Goal: Task Accomplishment & Management: Manage account settings

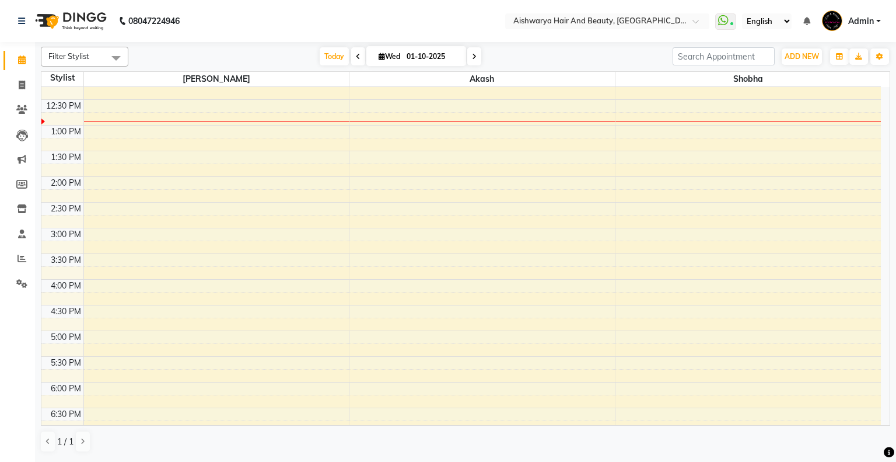
scroll to position [147, 0]
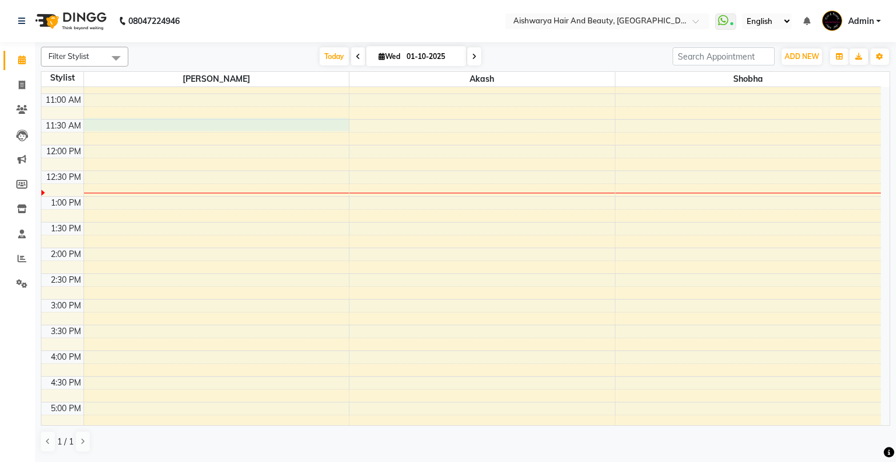
click at [113, 120] on div "8:00 AM 8:30 AM 9:00 AM 9:30 AM 10:00 AM 10:30 AM 11:00 AM 11:30 AM 12:00 PM 12…" at bounding box center [461, 273] width 840 height 667
select select "19046"
select select "tentative"
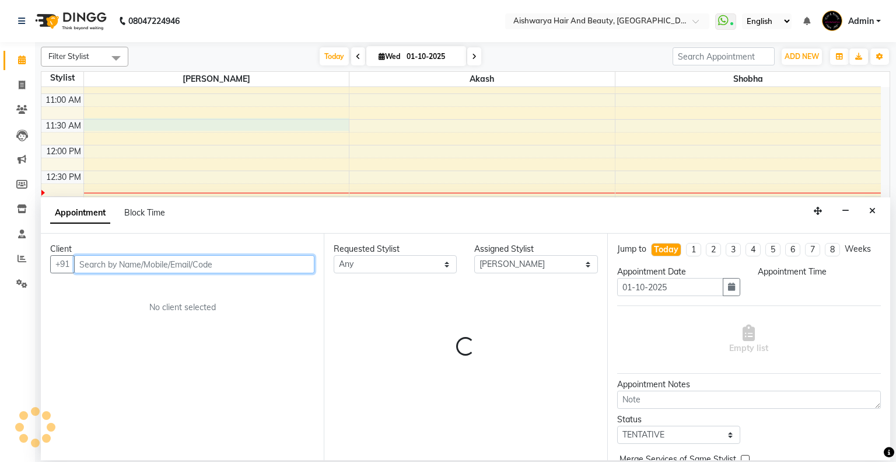
select select "690"
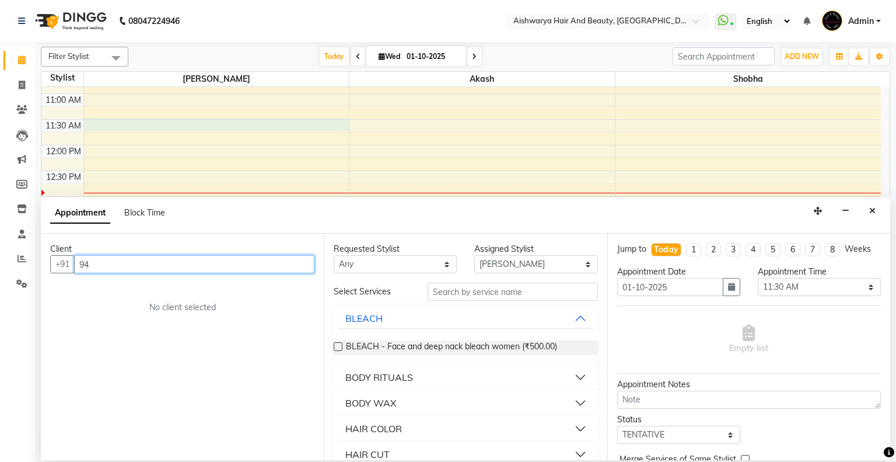
click at [124, 260] on input "94" at bounding box center [194, 264] width 240 height 18
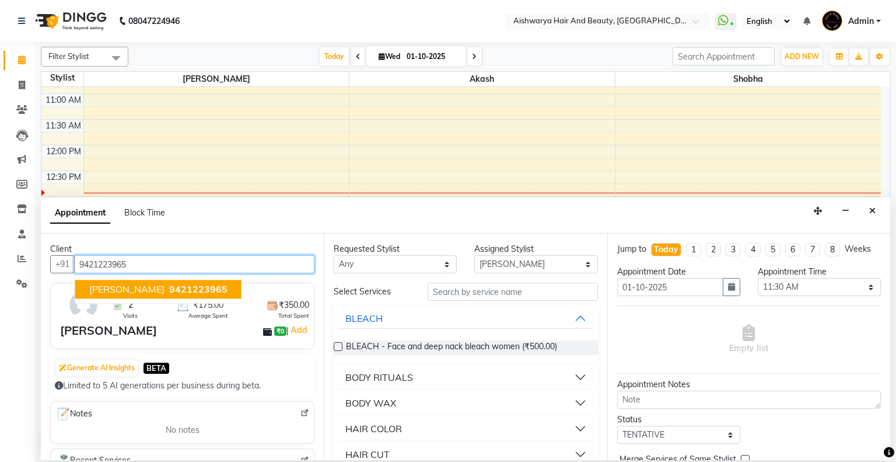
click at [167, 294] on ngb-highlight "9421223965" at bounding box center [197, 290] width 61 height 12
type input "9421223965"
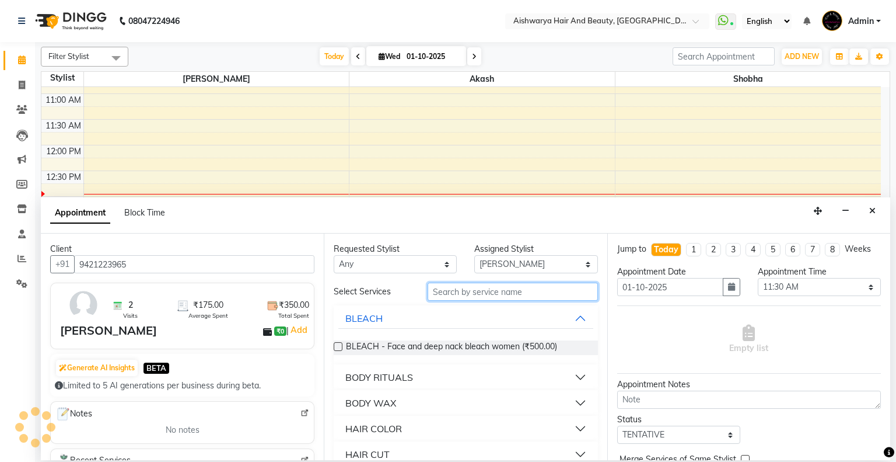
drag, startPoint x: 521, startPoint y: 296, endPoint x: 511, endPoint y: 296, distance: 9.9
click at [518, 296] on input "text" at bounding box center [513, 291] width 170 height 18
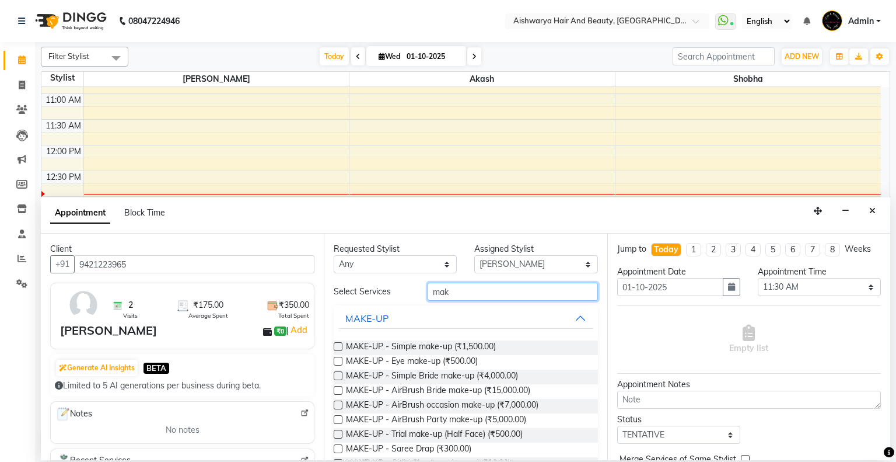
type input "mak"
click at [336, 344] on label at bounding box center [338, 346] width 9 height 9
click at [336, 344] on input "checkbox" at bounding box center [338, 348] width 8 height 8
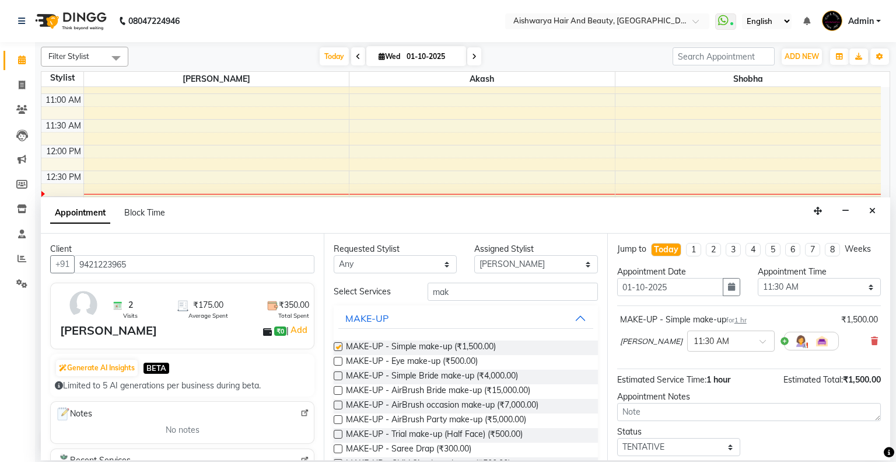
checkbox input "false"
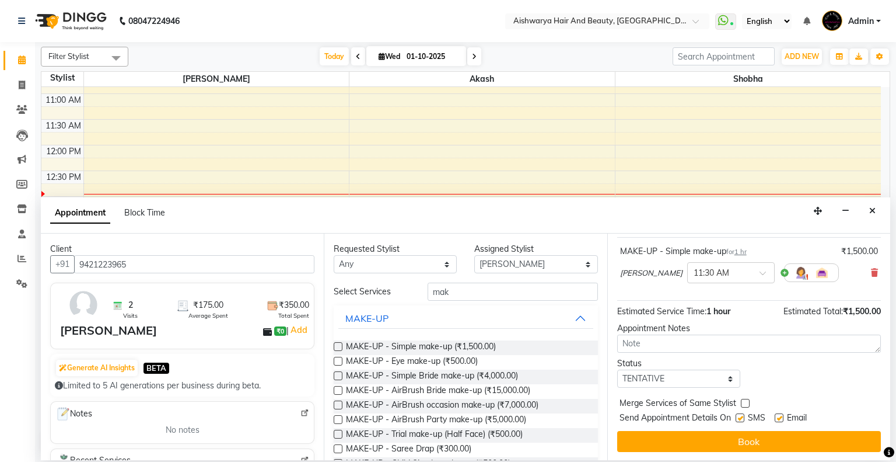
scroll to position [69, 0]
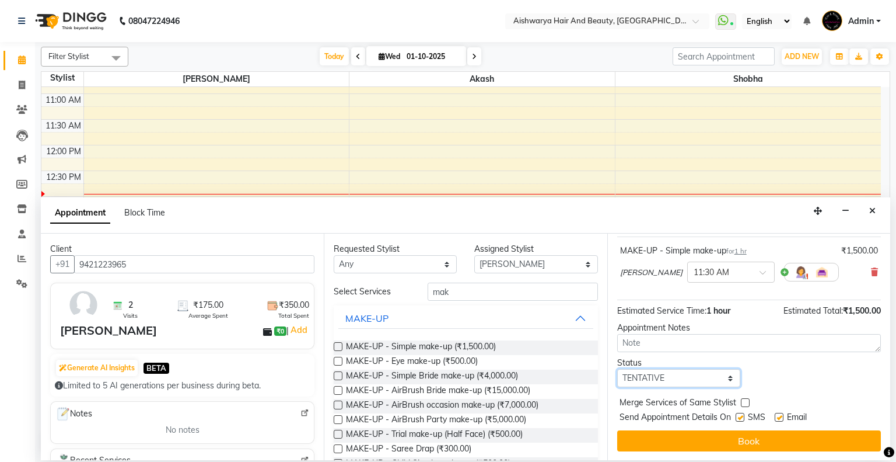
click at [648, 369] on select "Select TENTATIVE CONFIRM CHECK-IN UPCOMING" at bounding box center [678, 378] width 123 height 18
select select "check-in"
click at [617, 369] on select "Select TENTATIVE CONFIRM CHECK-IN UPCOMING" at bounding box center [678, 378] width 123 height 18
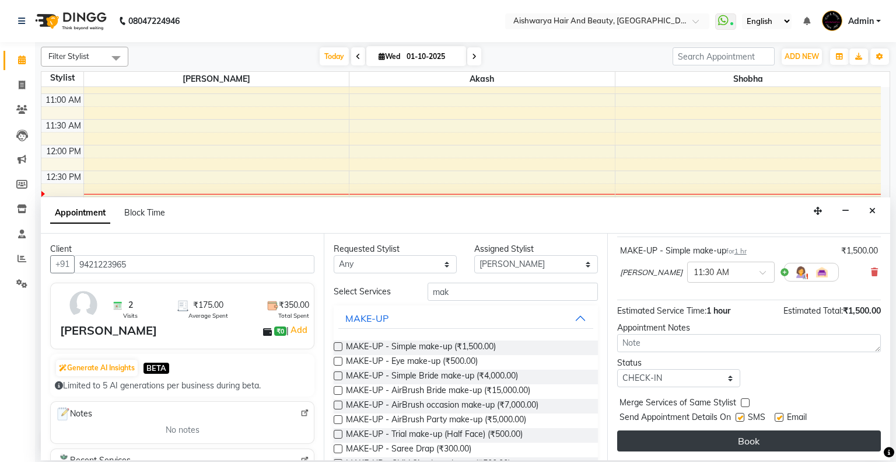
click at [676, 439] on button "Book" at bounding box center [749, 440] width 264 height 21
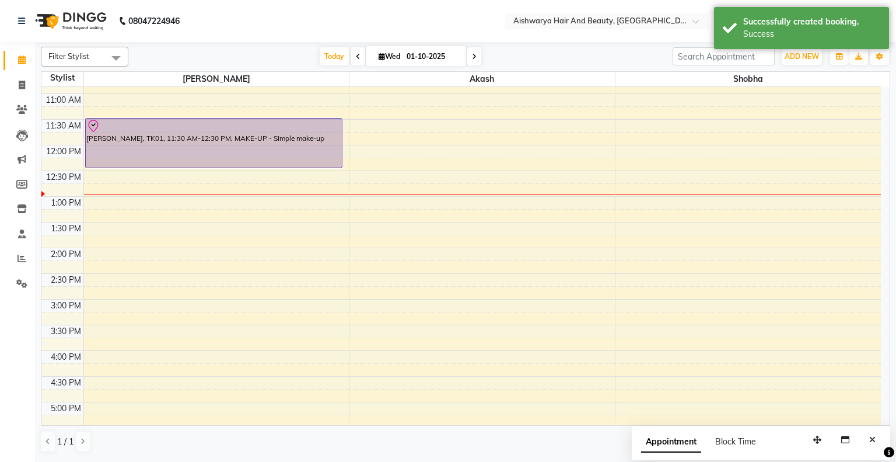
click at [100, 201] on div "8:00 AM 8:30 AM 9:00 AM 9:30 AM 10:00 AM 10:30 AM 11:00 AM 11:30 AM 12:00 PM 12…" at bounding box center [461, 273] width 840 height 667
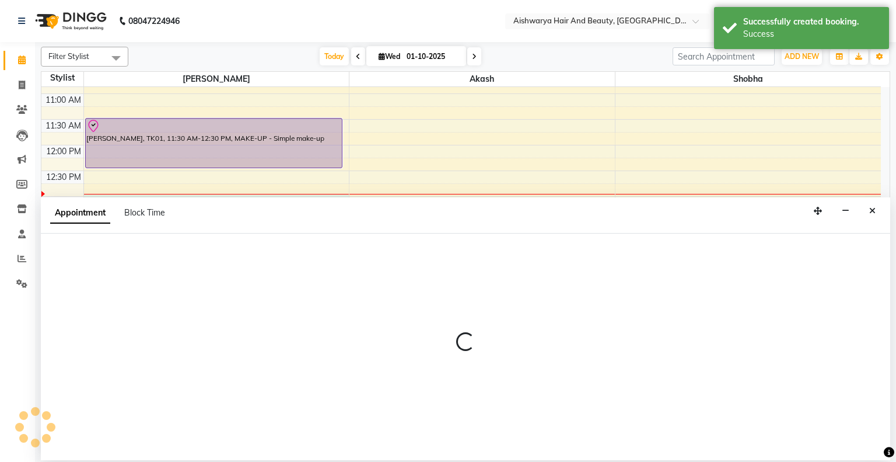
select select "19046"
select select "780"
select select "tentative"
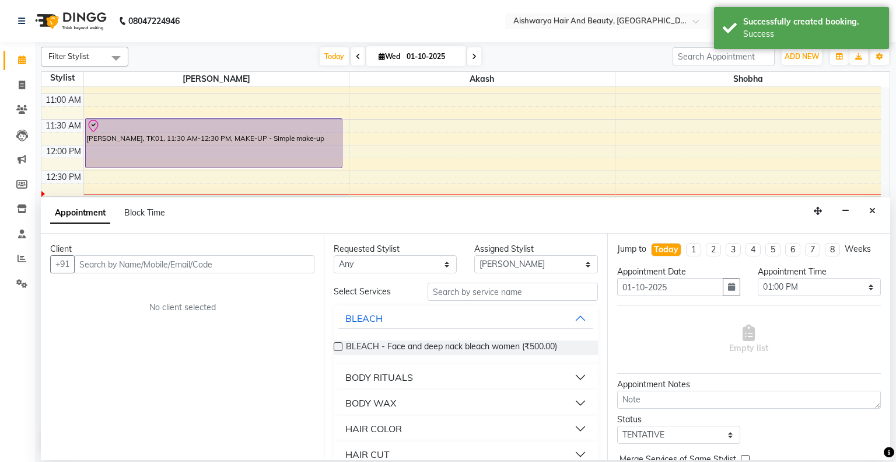
click at [142, 263] on input "text" at bounding box center [194, 264] width 240 height 18
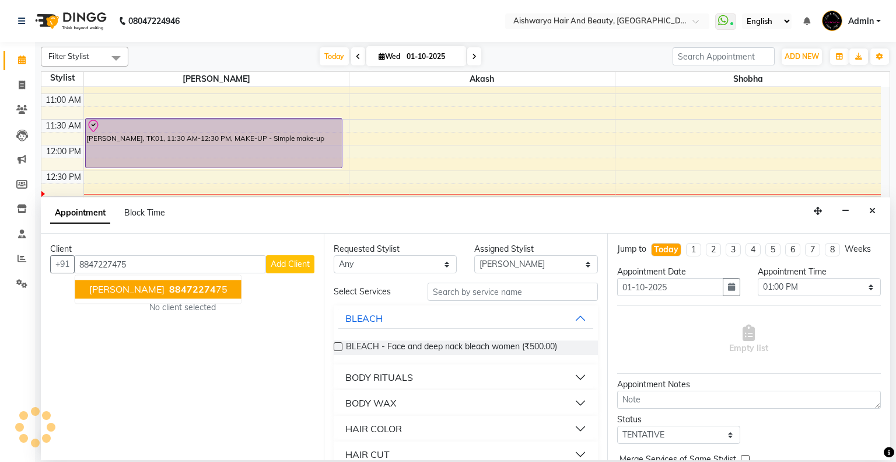
click at [121, 292] on span "[PERSON_NAME]" at bounding box center [126, 290] width 75 height 12
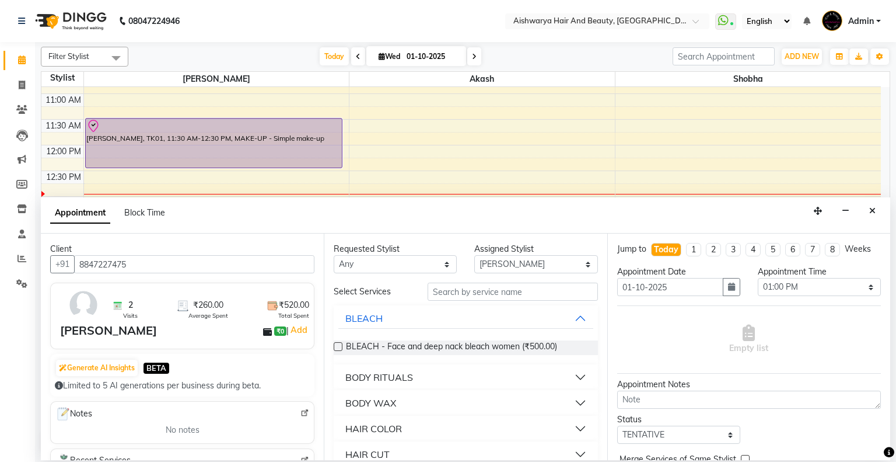
type input "8847227475"
click at [472, 292] on input "text" at bounding box center [513, 291] width 170 height 18
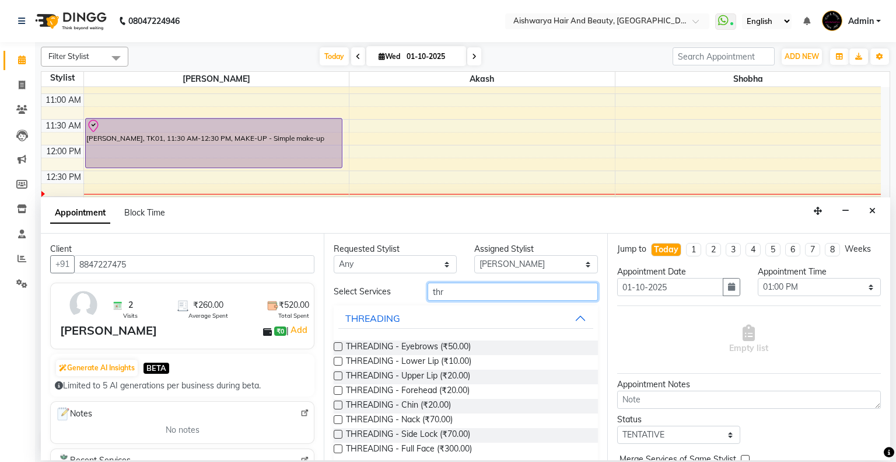
type input "thr"
click at [337, 345] on label at bounding box center [338, 346] width 9 height 9
click at [337, 345] on input "checkbox" at bounding box center [338, 348] width 8 height 8
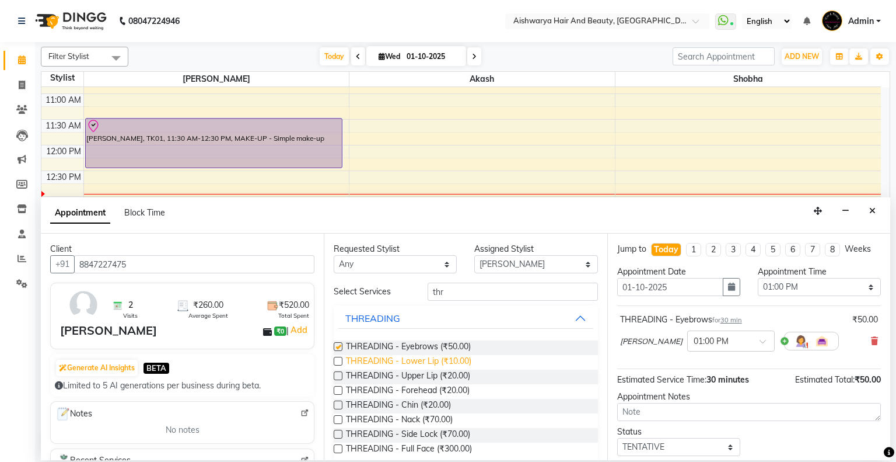
checkbox input "false"
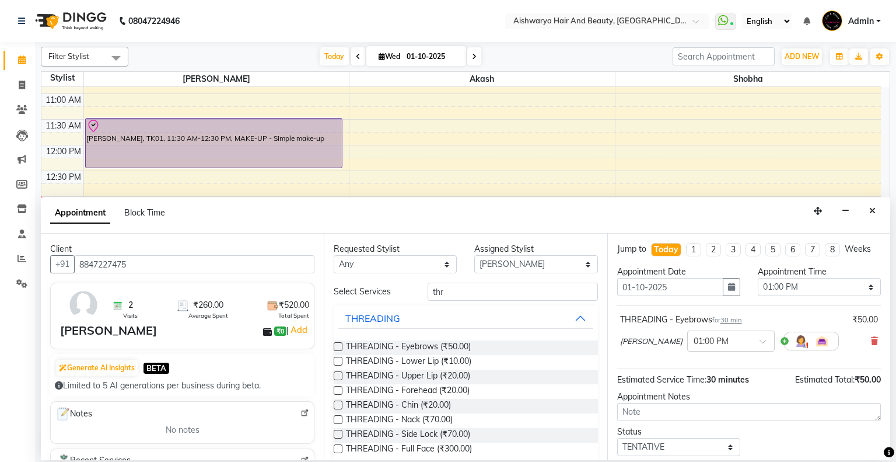
click at [341, 375] on label at bounding box center [338, 375] width 9 height 9
click at [341, 375] on input "checkbox" at bounding box center [338, 377] width 8 height 8
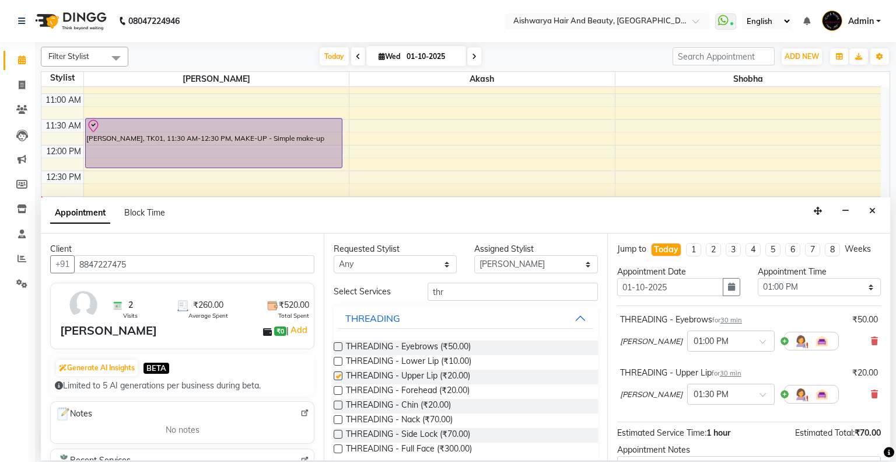
checkbox input "false"
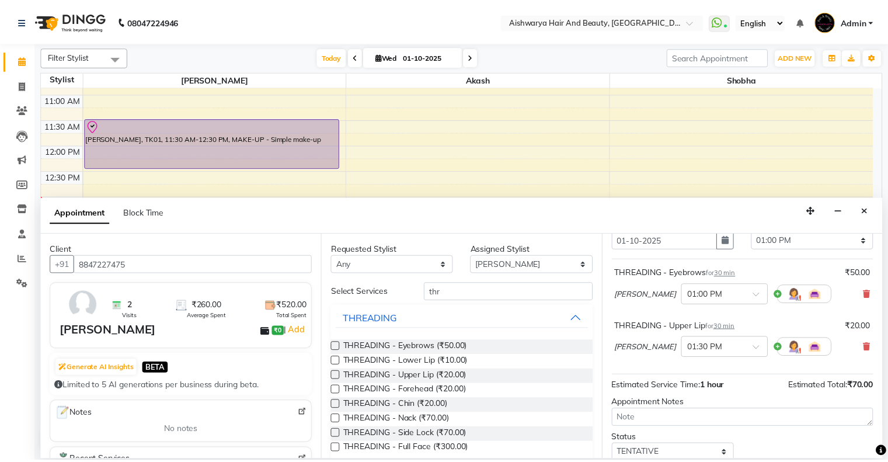
scroll to position [121, 0]
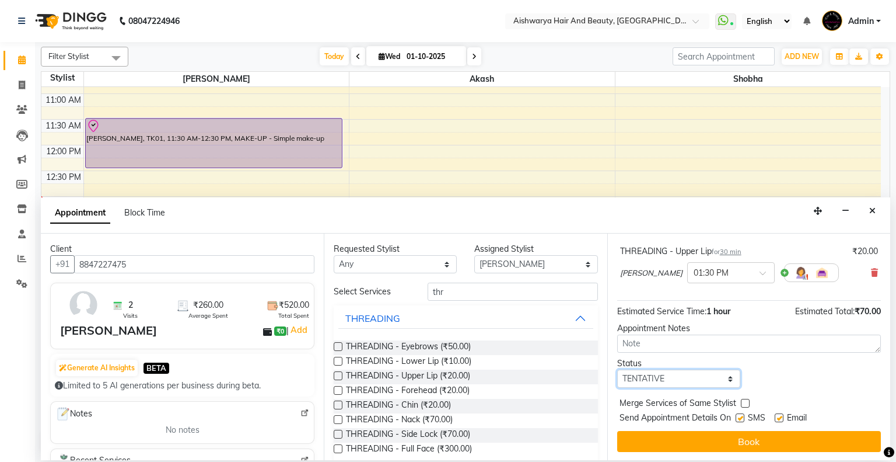
click at [653, 374] on select "Select TENTATIVE CONFIRM CHECK-IN UPCOMING" at bounding box center [678, 378] width 123 height 18
select select "check-in"
click at [617, 369] on select "Select TENTATIVE CONFIRM CHECK-IN UPCOMING" at bounding box center [678, 378] width 123 height 18
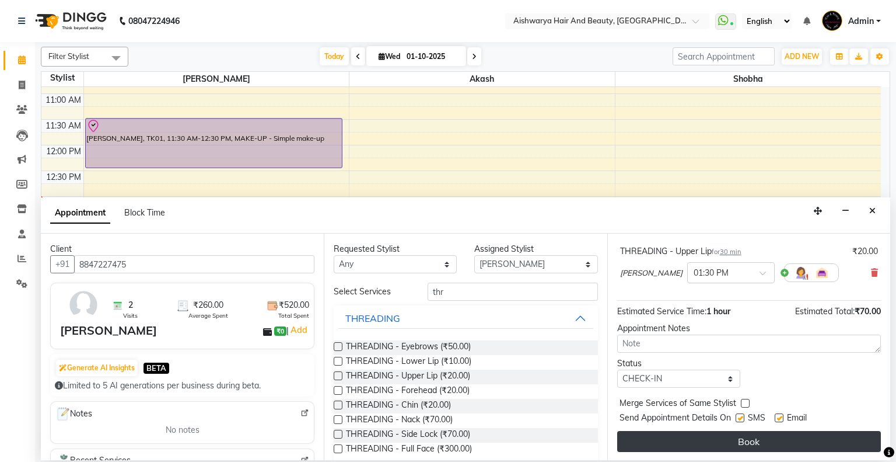
click at [675, 441] on button "Book" at bounding box center [749, 441] width 264 height 21
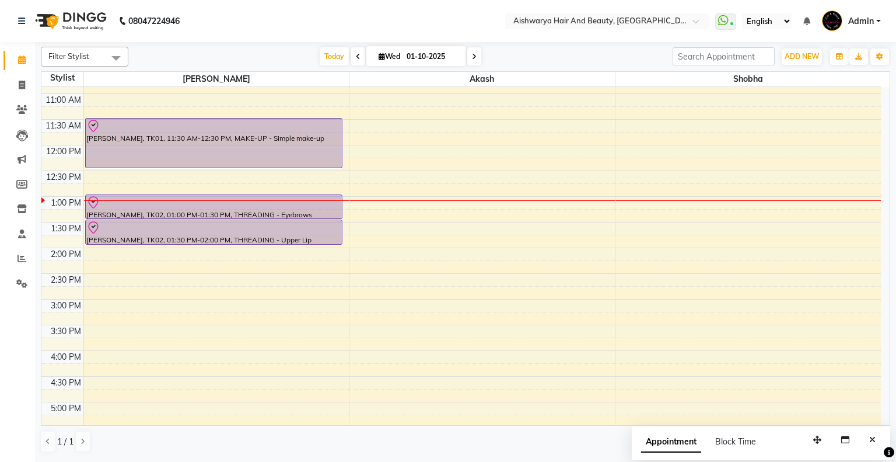
click at [609, 404] on div "8:00 AM 8:30 AM 9:00 AM 9:30 AM 10:00 AM 10:30 AM 11:00 AM 11:30 AM 12:00 PM 12…" at bounding box center [461, 273] width 840 height 667
select select "19059"
select select "1020"
select select "tentative"
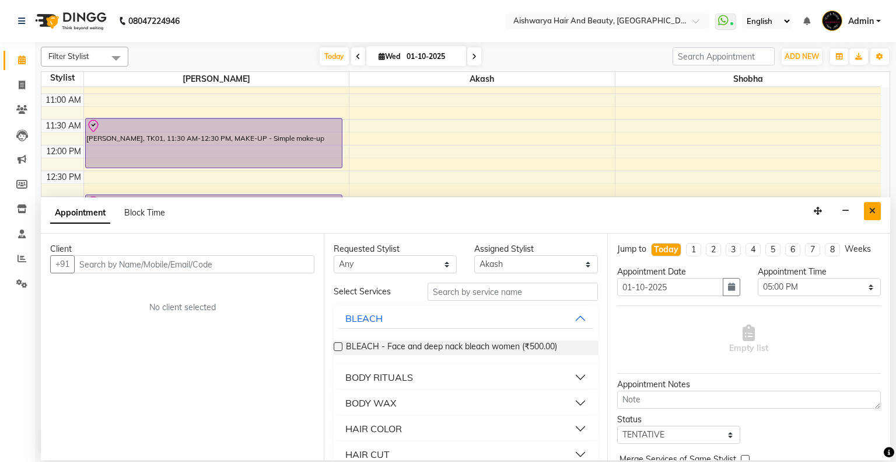
click at [871, 210] on icon "Close" at bounding box center [873, 211] width 6 height 8
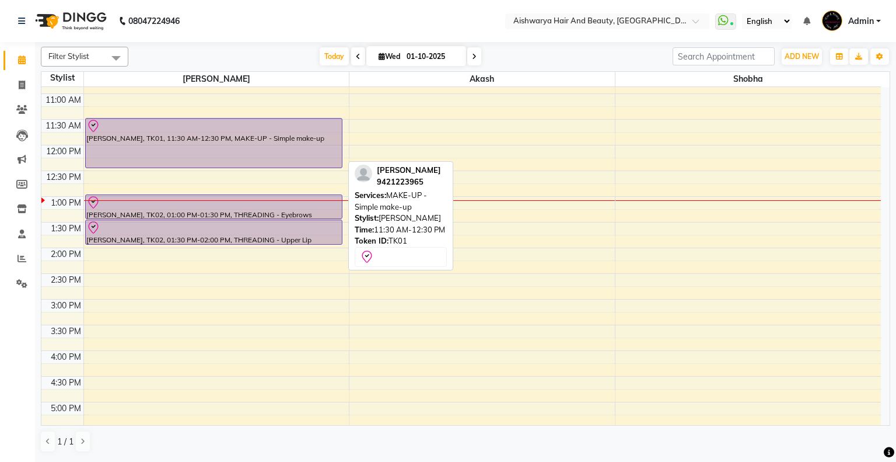
click at [191, 128] on div at bounding box center [213, 126] width 255 height 14
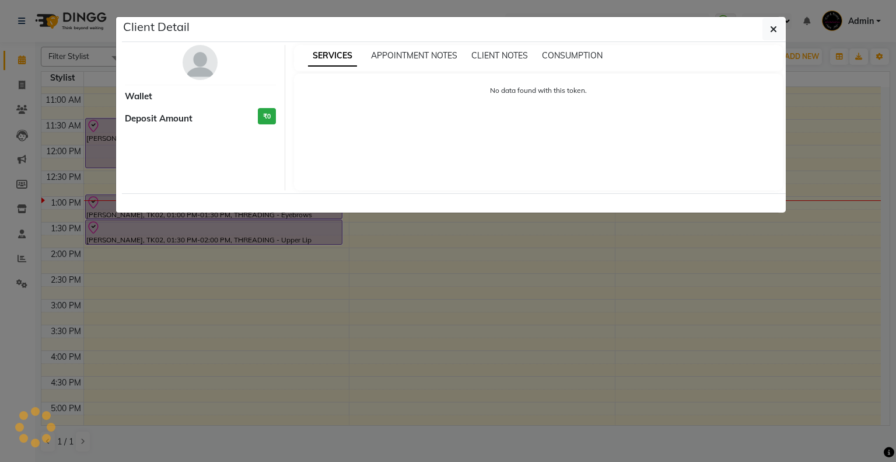
select select "8"
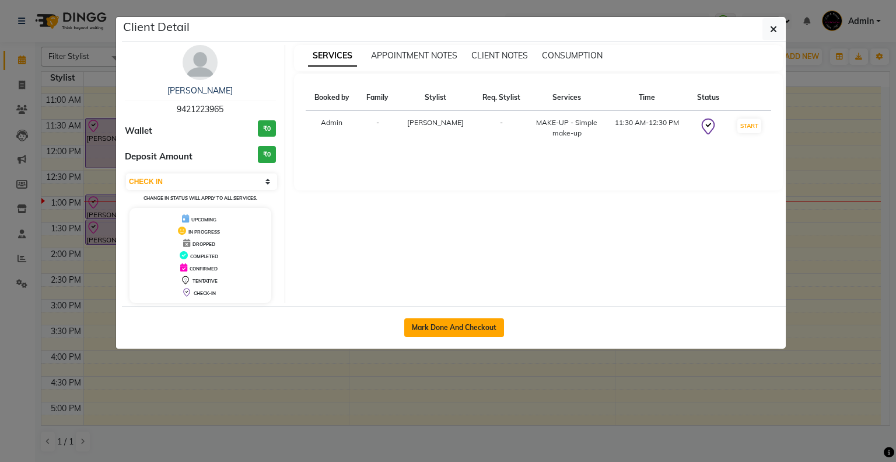
click at [445, 330] on button "Mark Done And Checkout" at bounding box center [454, 327] width 100 height 19
select select "3876"
select select "service"
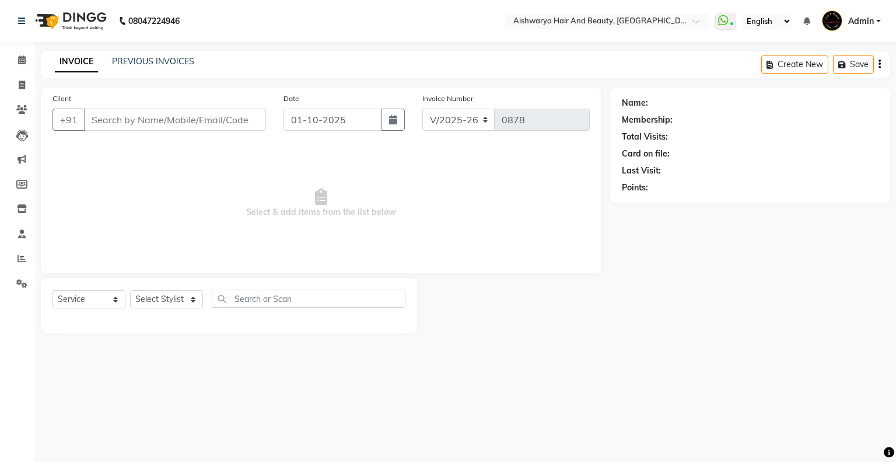
select select "3"
type input "9421223965"
select select "19046"
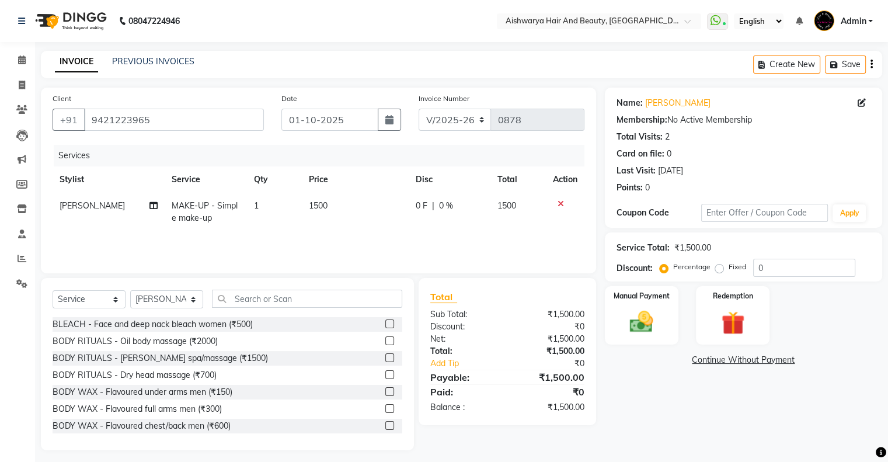
click at [419, 203] on span "0 F" at bounding box center [422, 206] width 12 height 12
select select "19046"
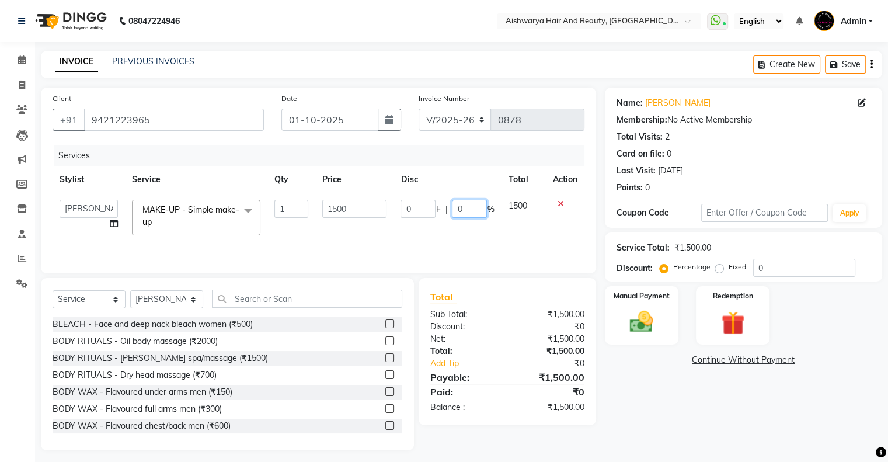
click at [481, 212] on input "0" at bounding box center [469, 209] width 35 height 18
type input "15"
click at [451, 235] on div "Services Stylist Service Qty Price Disc Total Action Akash kasturi Shobha MAKE-…" at bounding box center [319, 203] width 532 height 117
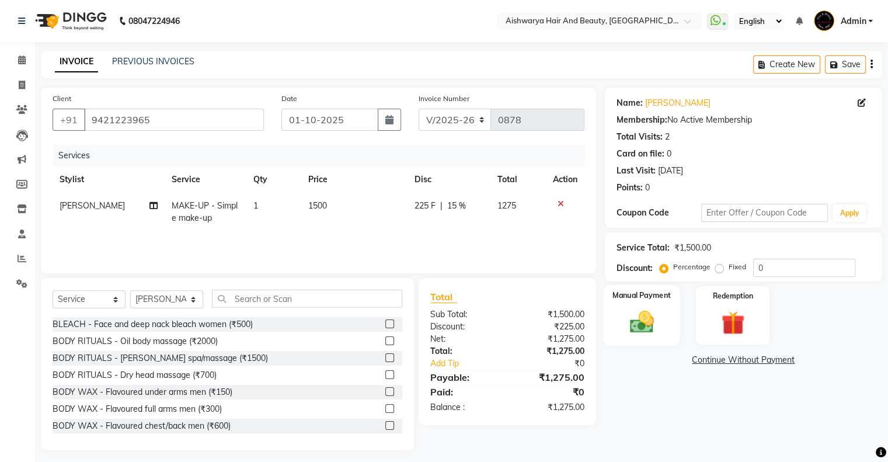
click at [659, 321] on img at bounding box center [641, 322] width 39 height 28
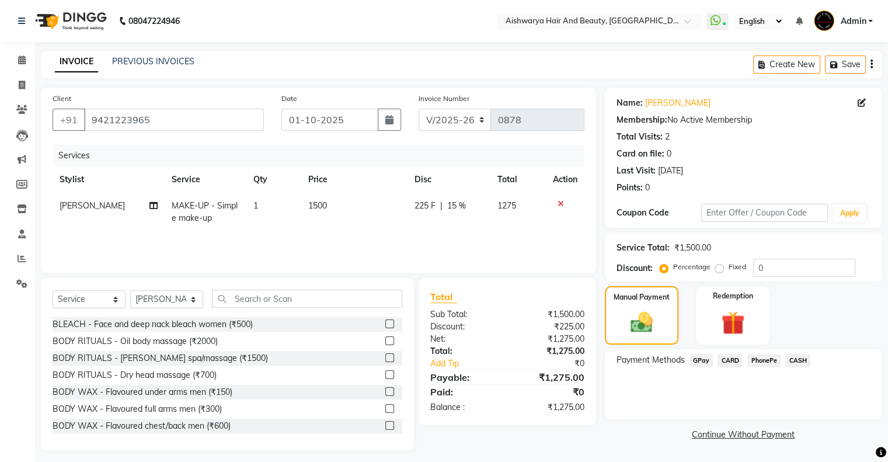
drag, startPoint x: 772, startPoint y: 360, endPoint x: 763, endPoint y: 368, distance: 11.6
click at [770, 360] on span "PhonePe" at bounding box center [763, 360] width 33 height 13
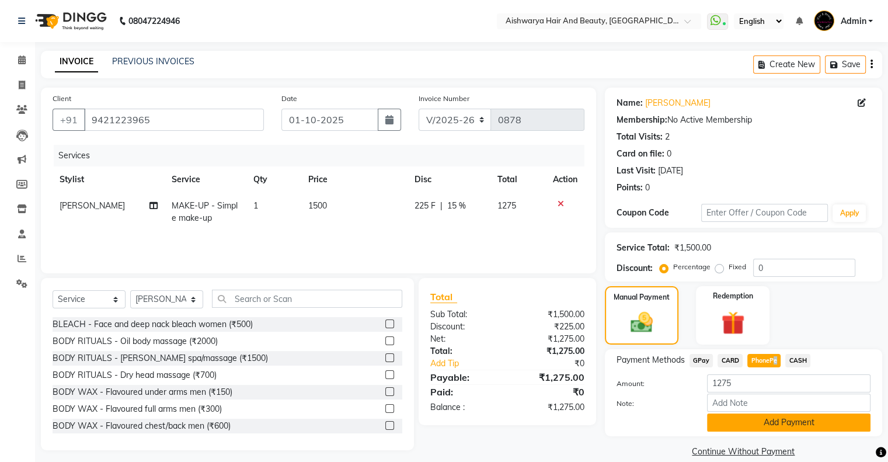
click at [744, 423] on button "Add Payment" at bounding box center [788, 422] width 163 height 18
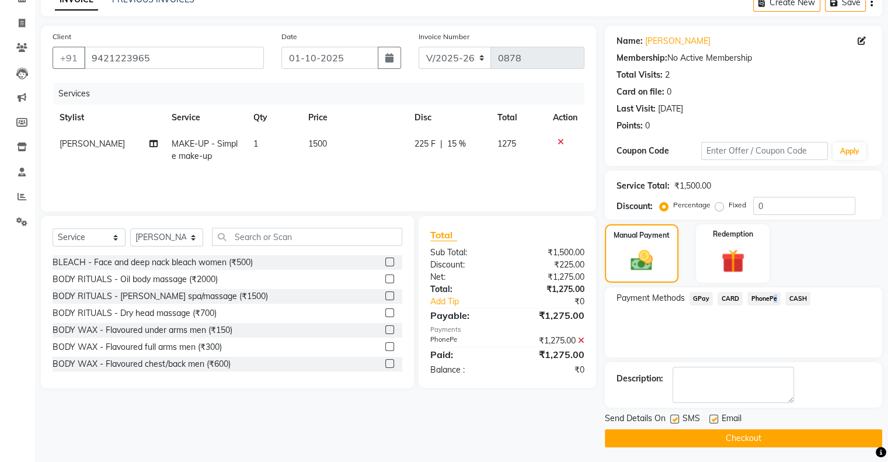
scroll to position [64, 0]
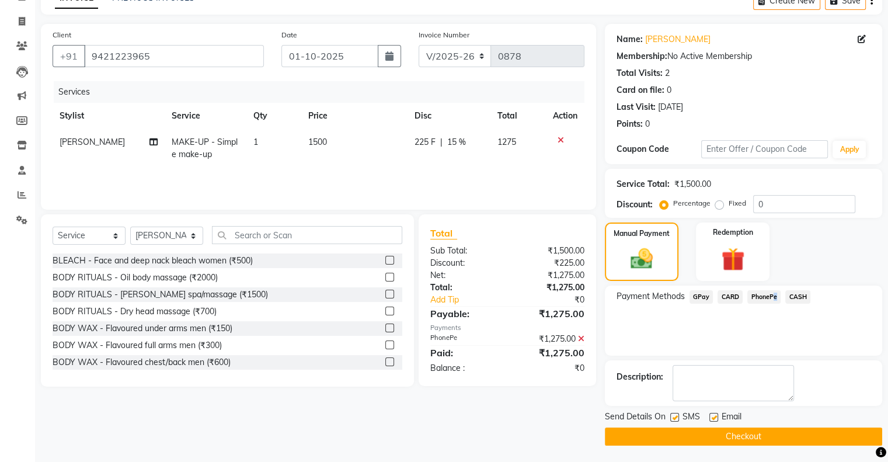
click at [710, 429] on button "Checkout" at bounding box center [743, 436] width 277 height 18
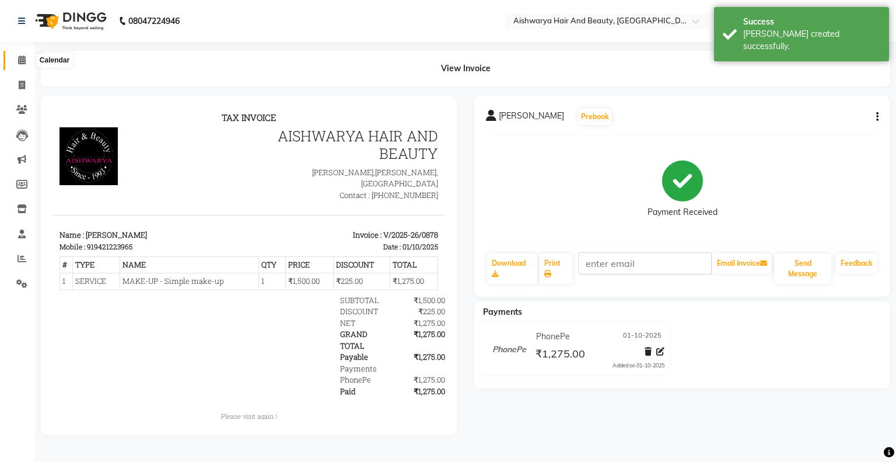
click at [25, 62] on icon at bounding box center [22, 59] width 8 height 9
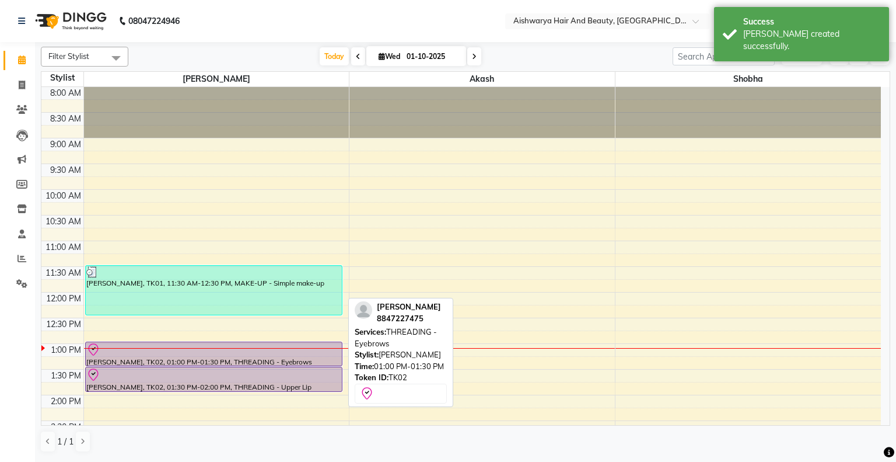
click at [142, 358] on div "[PERSON_NAME], TK01, 11:30 AM-12:30 PM, MAKE-UP - Simple make-up [PERSON_NAME],…" at bounding box center [217, 420] width 266 height 667
click at [268, 354] on div at bounding box center [213, 350] width 255 height 14
select select "8"
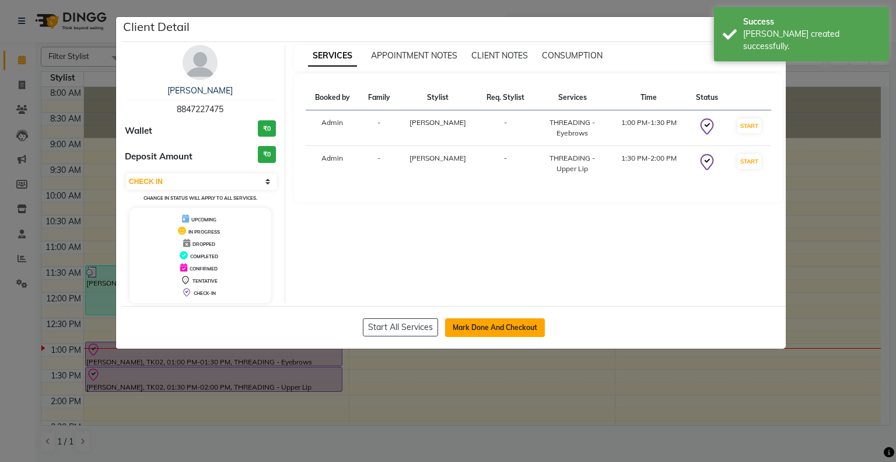
click at [501, 327] on button "Mark Done And Checkout" at bounding box center [495, 327] width 100 height 19
select select "3876"
select select "service"
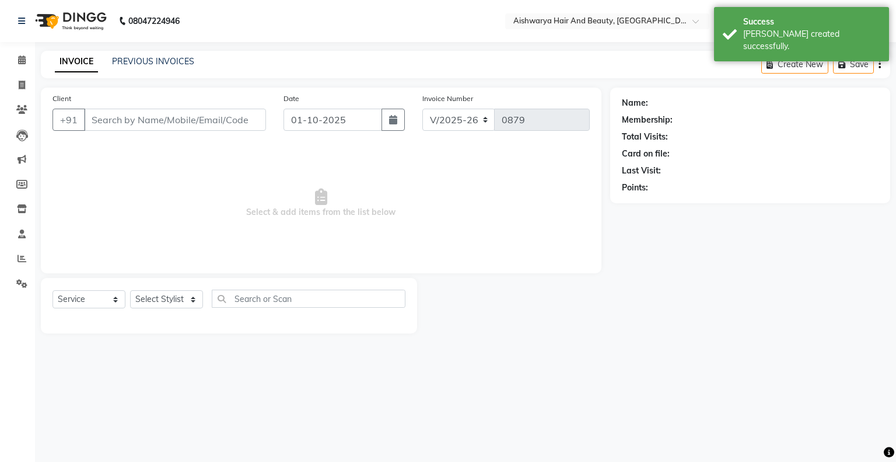
select select "3"
type input "8847227475"
select select "19046"
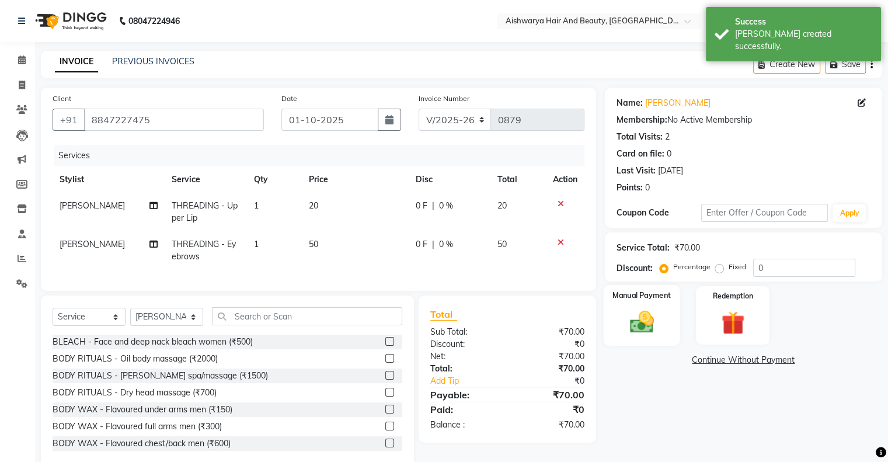
click at [642, 332] on img at bounding box center [641, 322] width 39 height 28
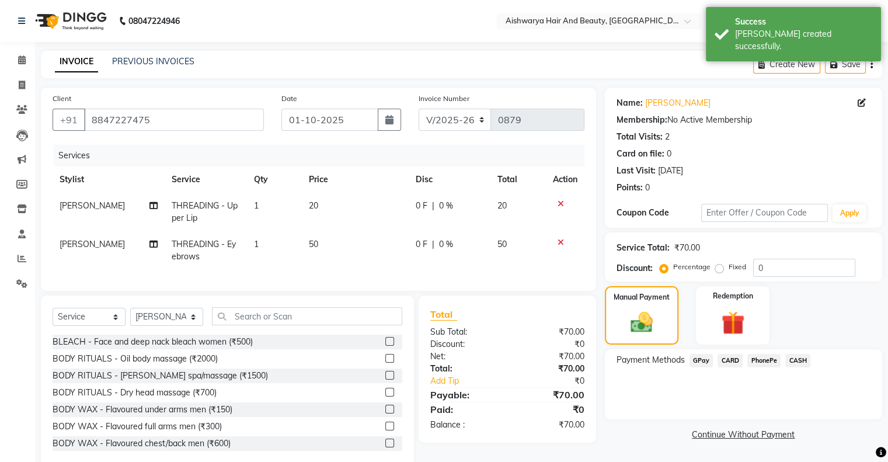
click at [802, 359] on span "CASH" at bounding box center [797, 360] width 25 height 13
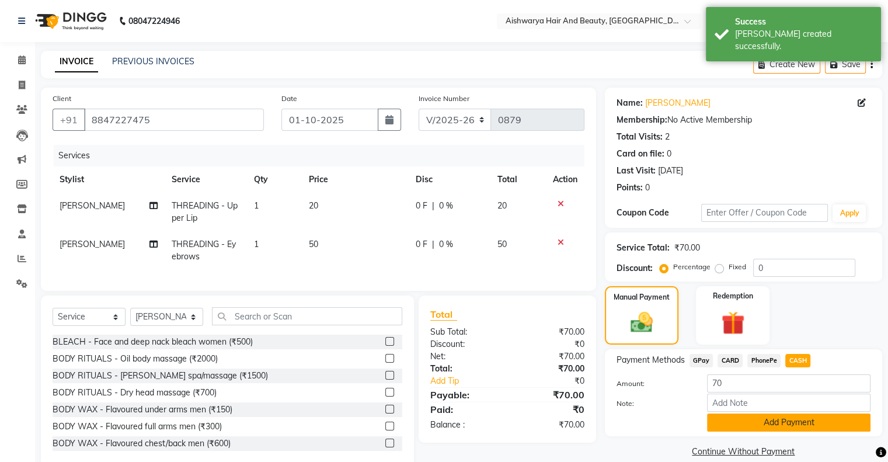
click at [771, 421] on button "Add Payment" at bounding box center [788, 422] width 163 height 18
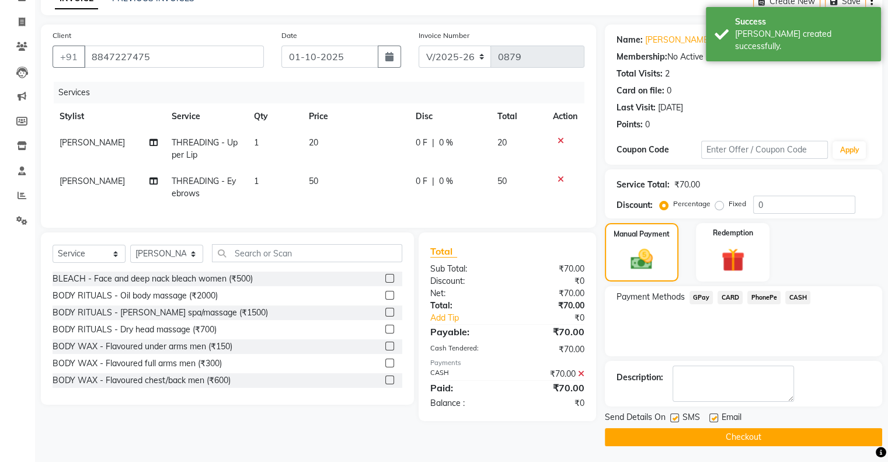
scroll to position [64, 0]
click at [718, 437] on button "Checkout" at bounding box center [743, 436] width 277 height 18
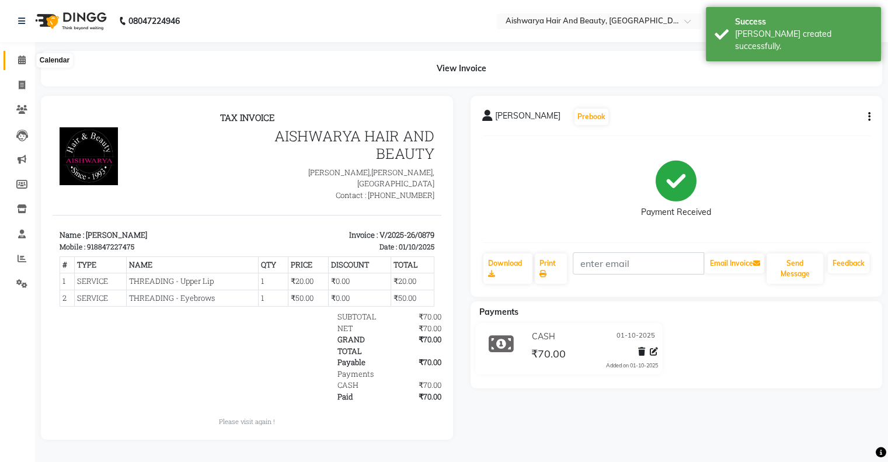
click at [23, 62] on icon at bounding box center [22, 59] width 8 height 9
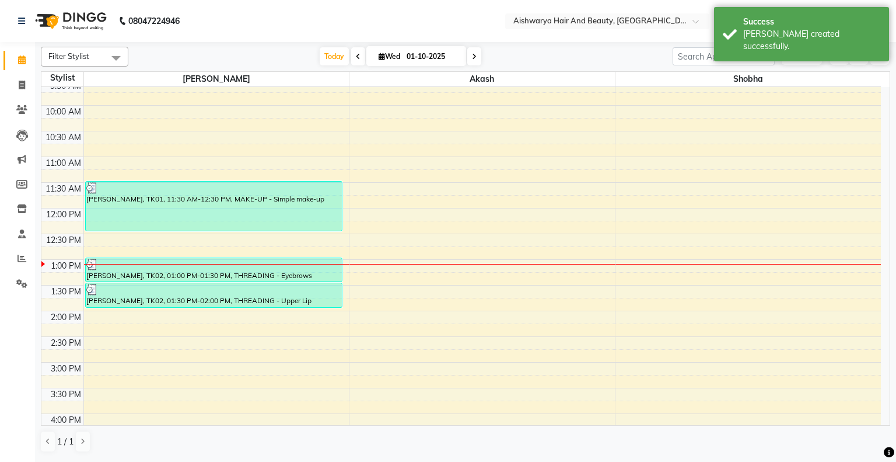
scroll to position [30, 0]
